Goal: Navigation & Orientation: Find specific page/section

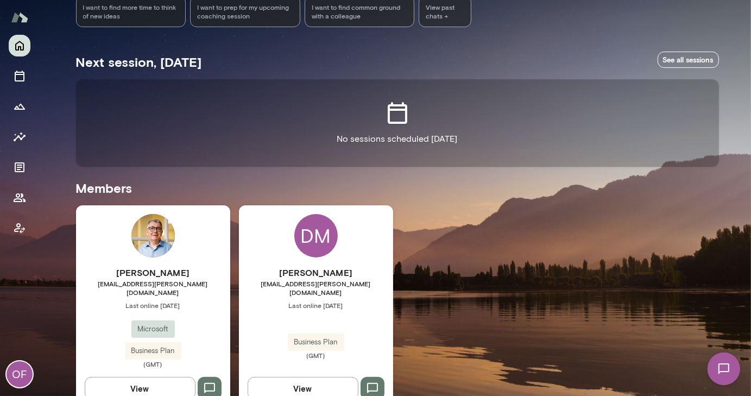
scroll to position [175, 0]
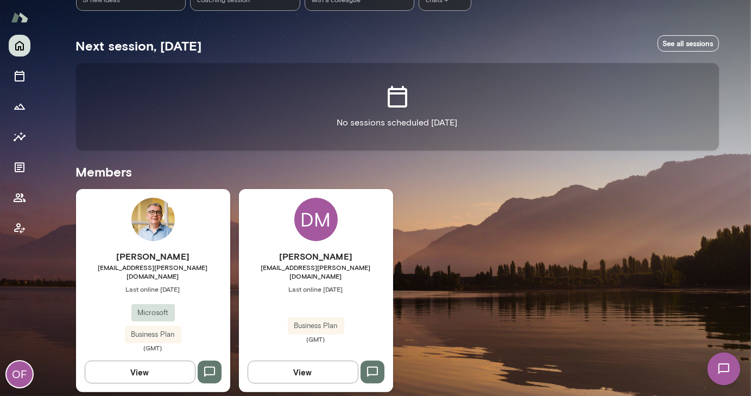
click at [154, 218] on img at bounding box center [152, 219] width 43 height 43
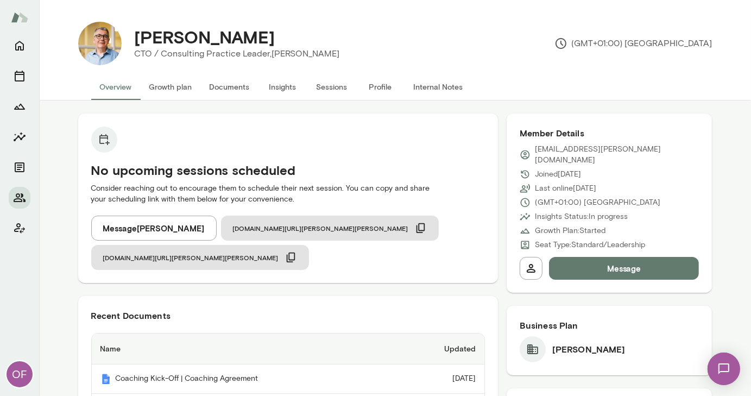
click at [379, 87] on button "Profile" at bounding box center [380, 87] width 49 height 26
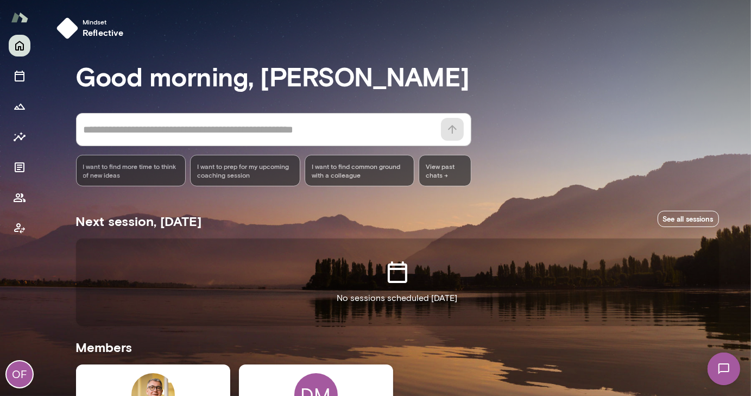
click at [309, 376] on div "DM" at bounding box center [315, 394] width 43 height 43
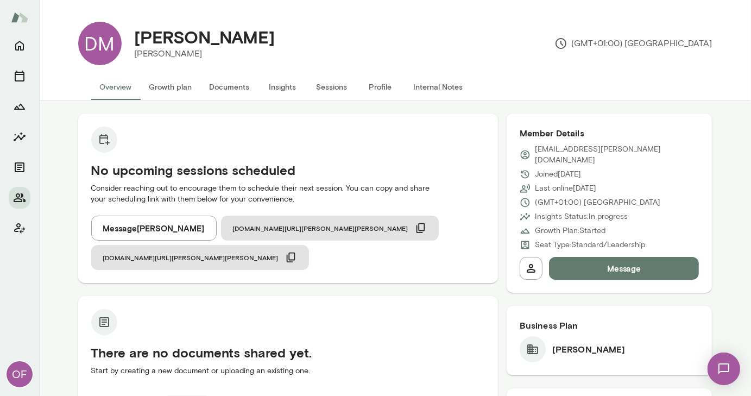
click at [382, 86] on button "Profile" at bounding box center [380, 87] width 49 height 26
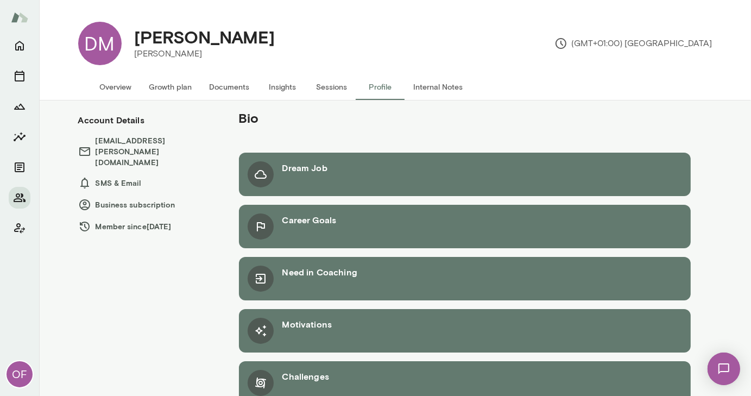
scroll to position [26, 0]
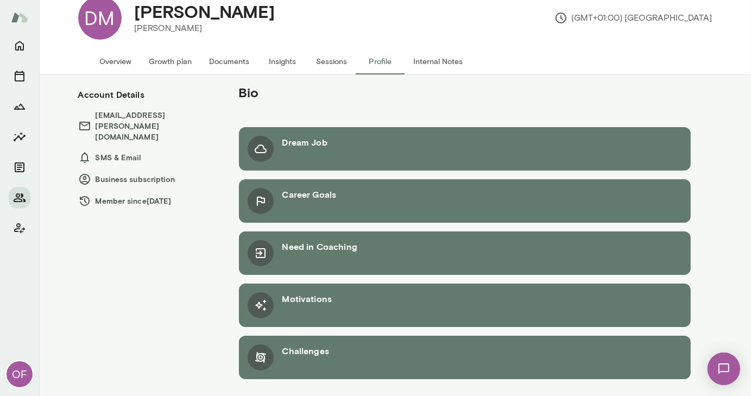
click at [260, 152] on icon at bounding box center [261, 149] width 12 height 9
click at [294, 195] on h6 "Career Goals" at bounding box center [310, 194] width 54 height 13
click at [288, 343] on div "Challenges" at bounding box center [465, 357] width 452 height 43
click at [260, 358] on icon at bounding box center [260, 357] width 11 height 11
click at [326, 61] on button "Sessions" at bounding box center [332, 61] width 49 height 26
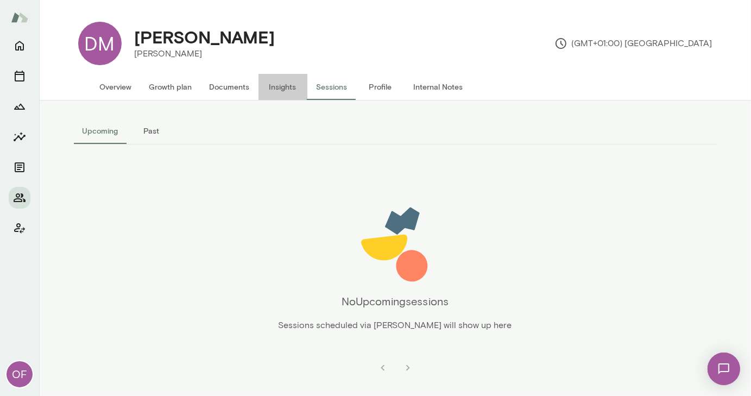
click at [271, 86] on button "Insights" at bounding box center [283, 87] width 49 height 26
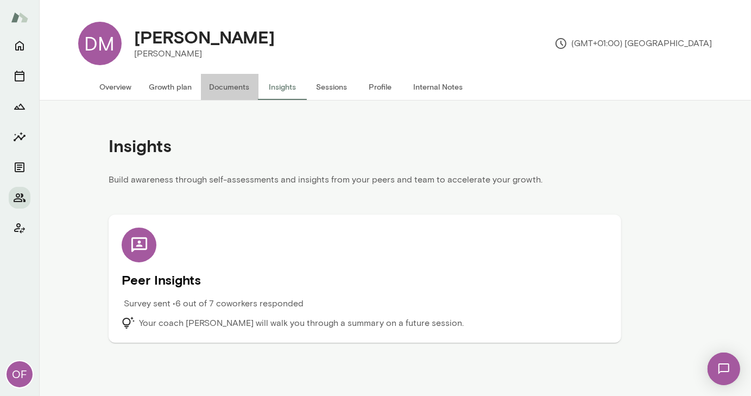
click at [226, 87] on button "Documents" at bounding box center [230, 87] width 58 height 26
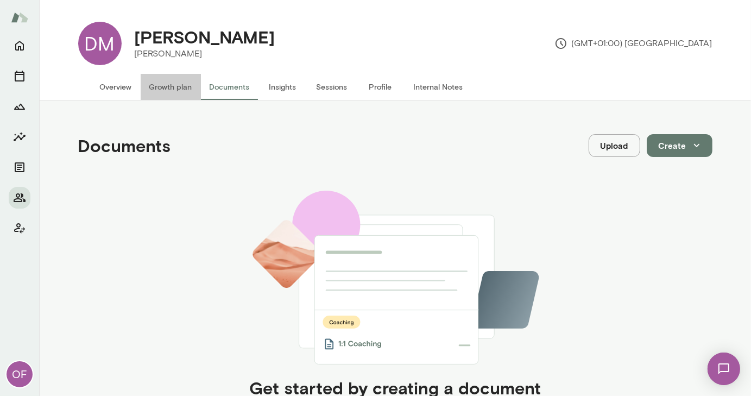
click at [176, 85] on button "Growth plan" at bounding box center [171, 87] width 60 height 26
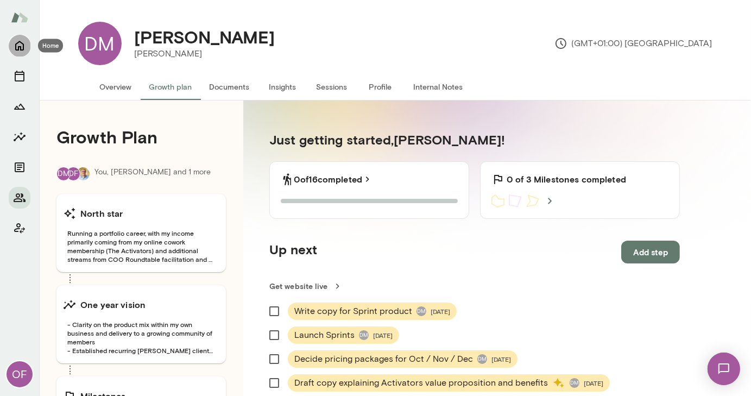
click at [15, 41] on icon "Home" at bounding box center [19, 45] width 13 height 13
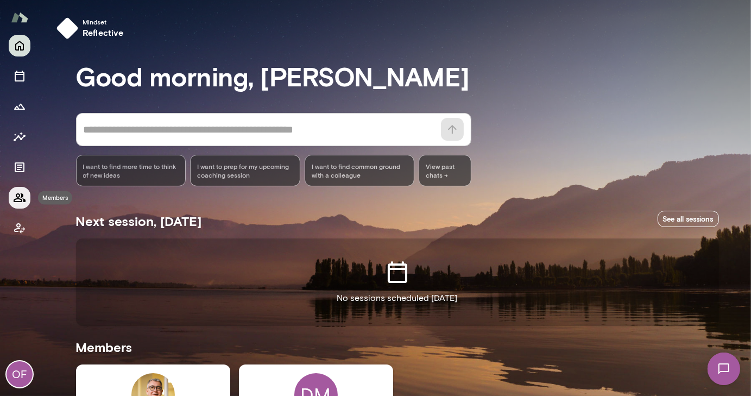
click at [18, 197] on icon "Members" at bounding box center [20, 197] width 12 height 9
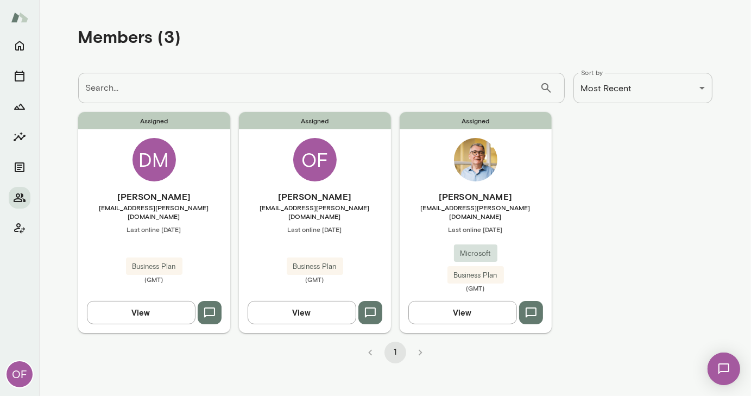
click at [321, 156] on div "OF" at bounding box center [314, 159] width 43 height 43
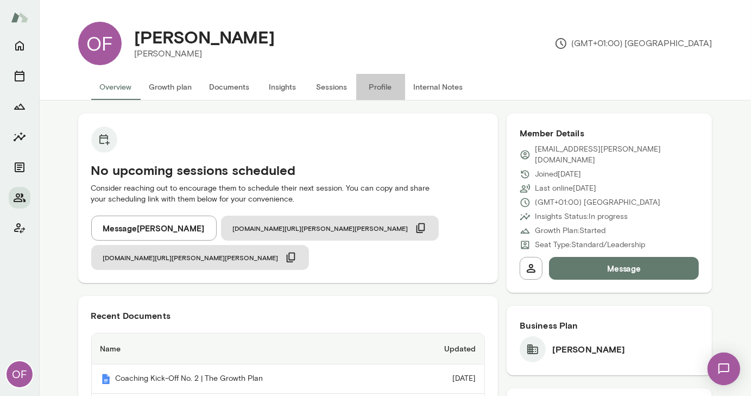
click at [371, 86] on button "Profile" at bounding box center [380, 87] width 49 height 26
